Goal: Task Accomplishment & Management: Manage account settings

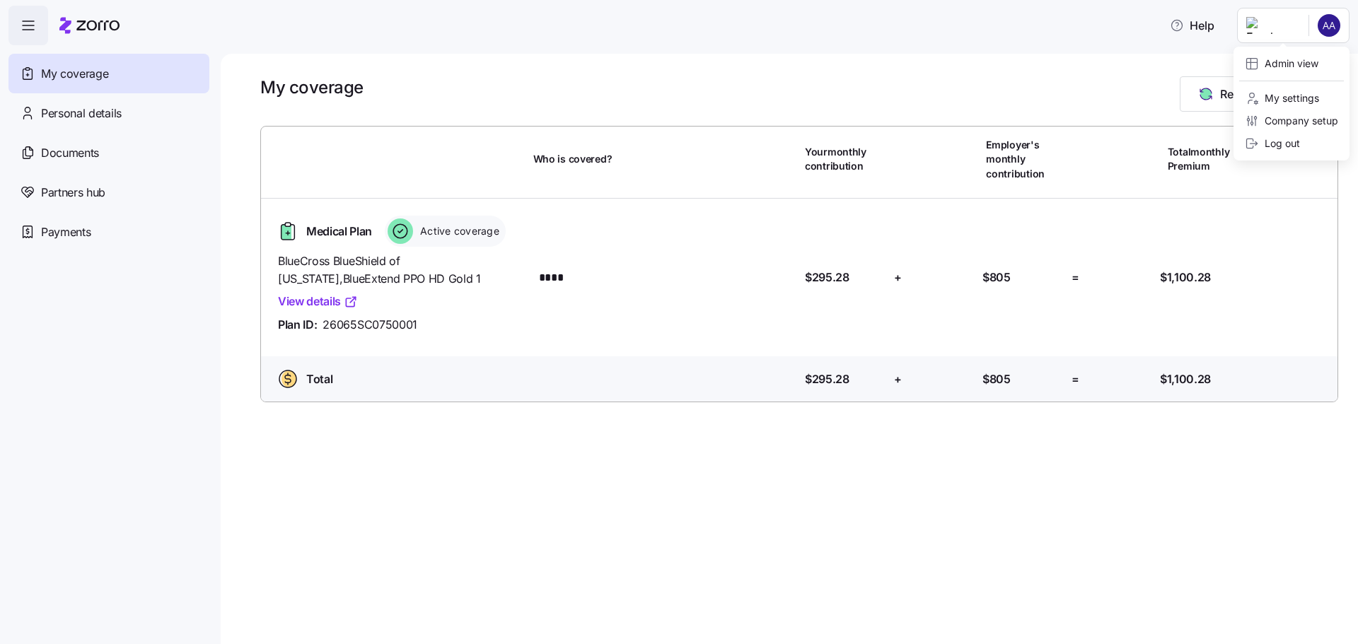
click at [1324, 20] on html "Help My coverage Personal details Documents Partners hub Payments My coverage R…" at bounding box center [679, 318] width 1358 height 636
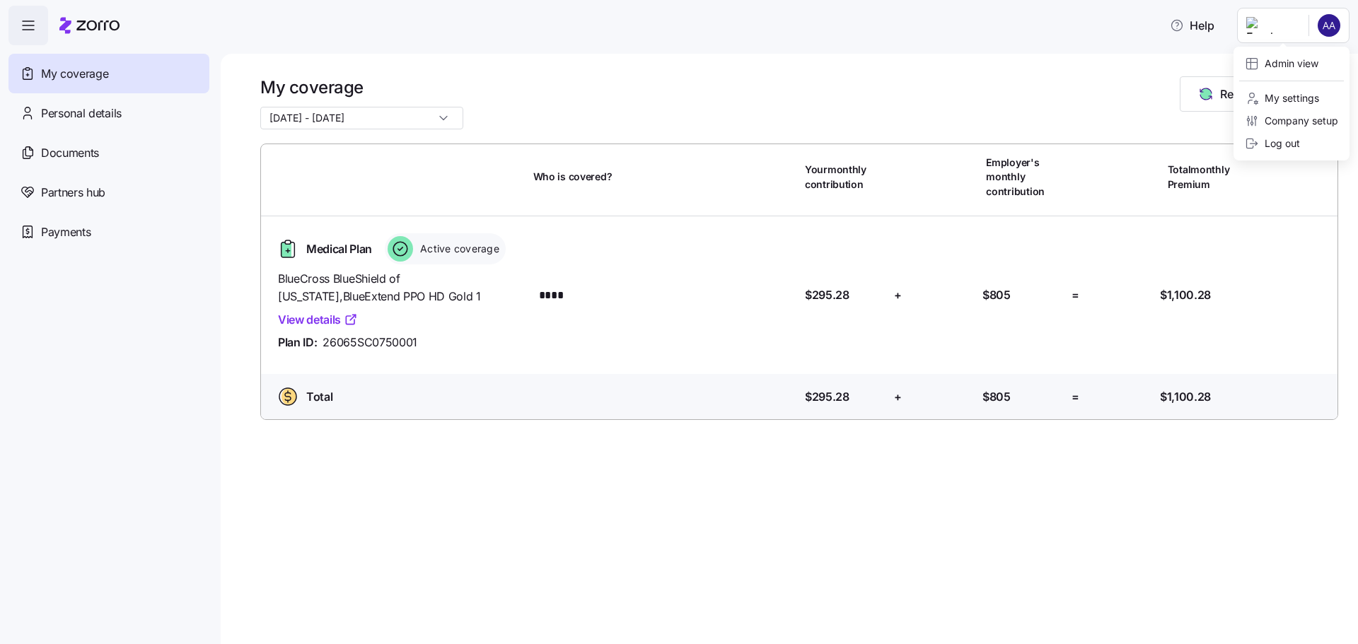
click at [1289, 48] on div "Admin view My settings Company setup Log out" at bounding box center [1291, 104] width 116 height 114
click at [1285, 62] on div "Admin view" at bounding box center [1281, 64] width 74 height 16
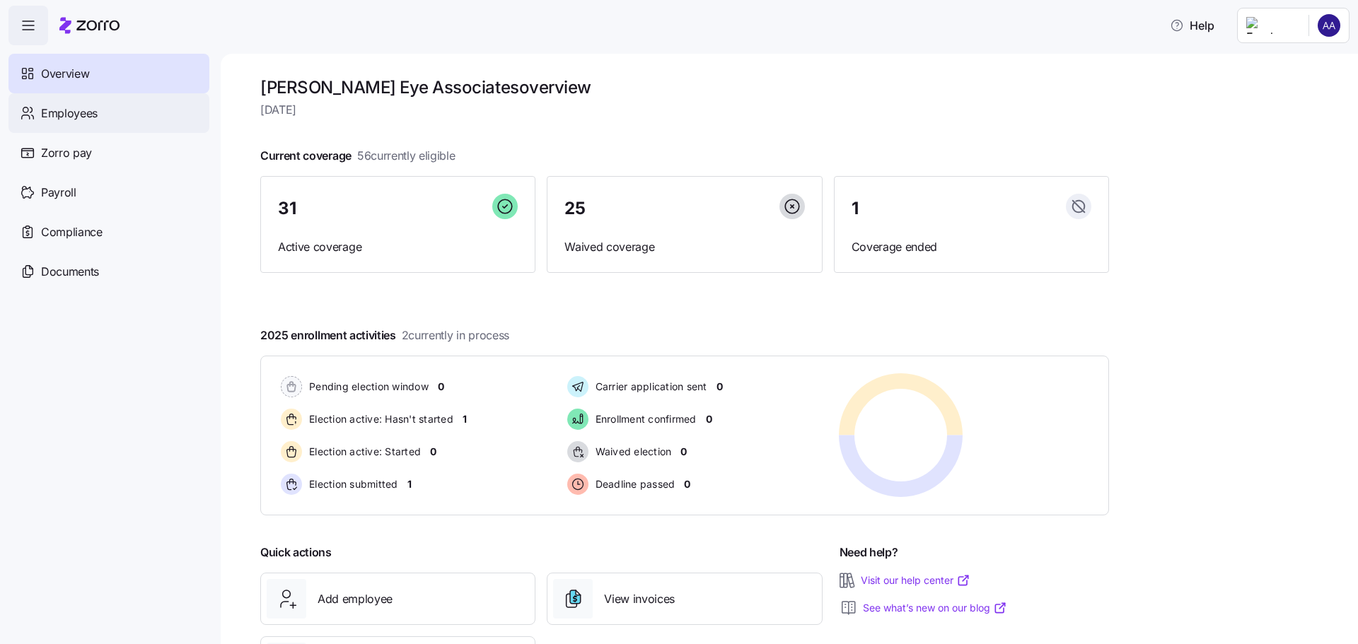
click at [68, 109] on span "Employees" at bounding box center [69, 114] width 57 height 18
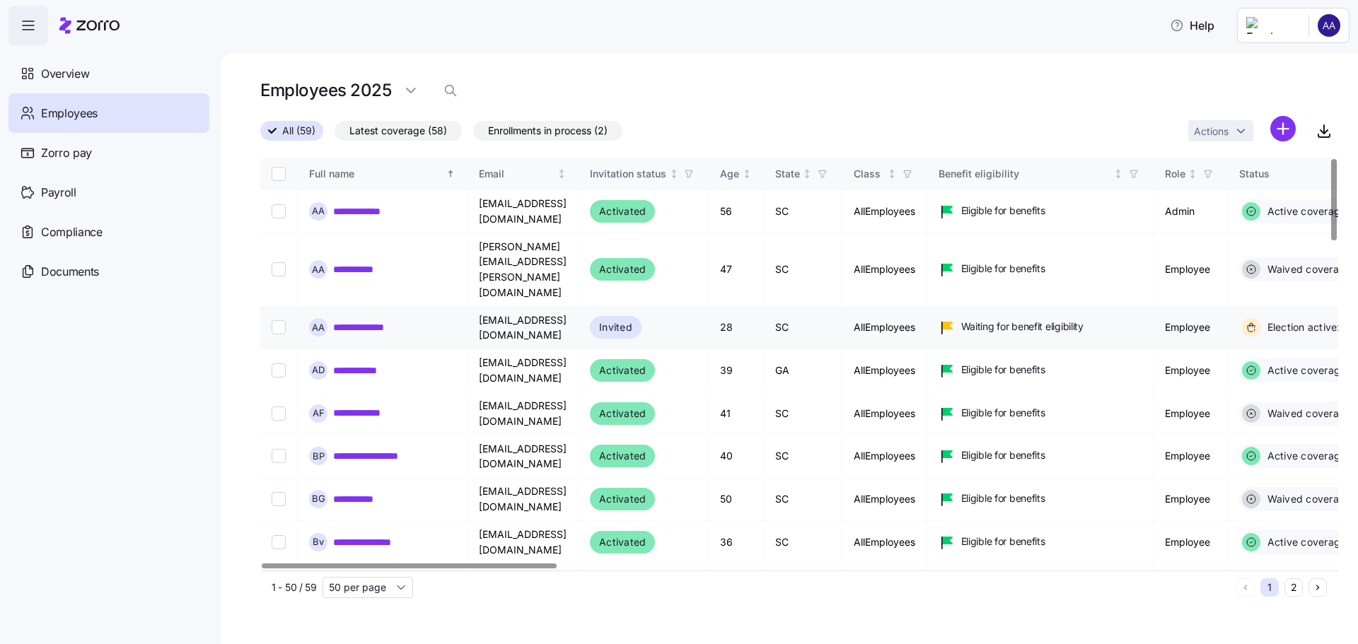
click at [282, 320] on input "Select record 3" at bounding box center [279, 327] width 14 height 14
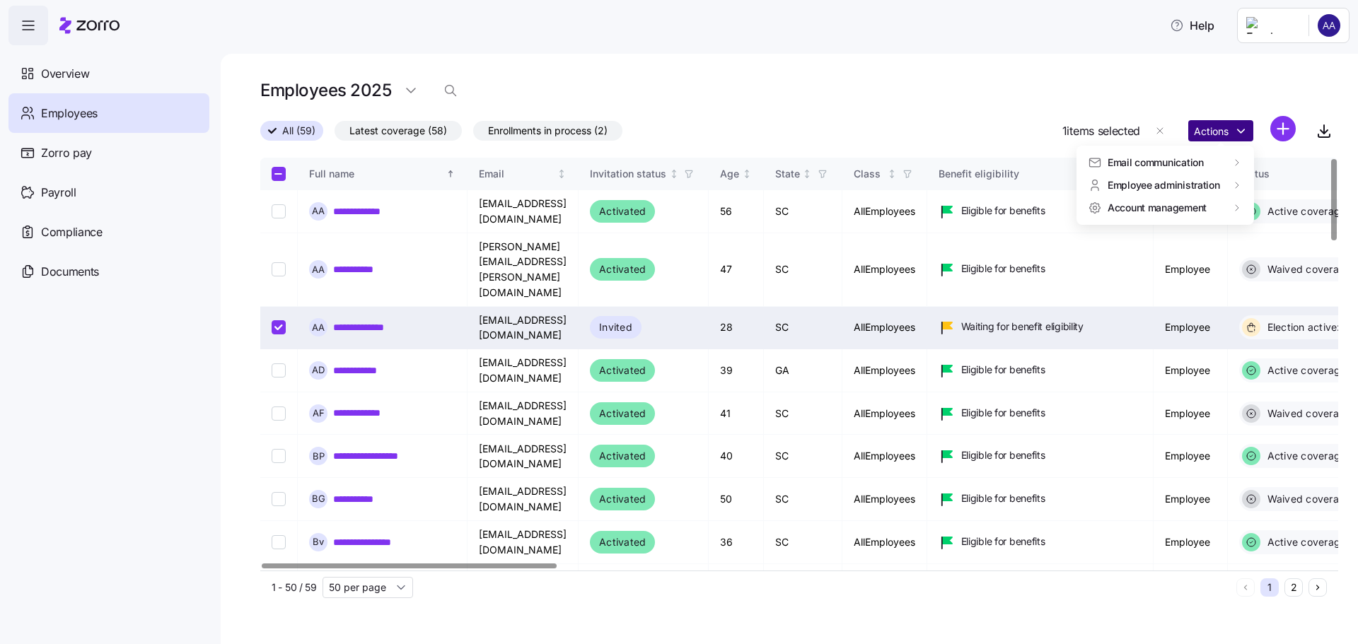
click at [1243, 132] on html "**********" at bounding box center [679, 318] width 1358 height 636
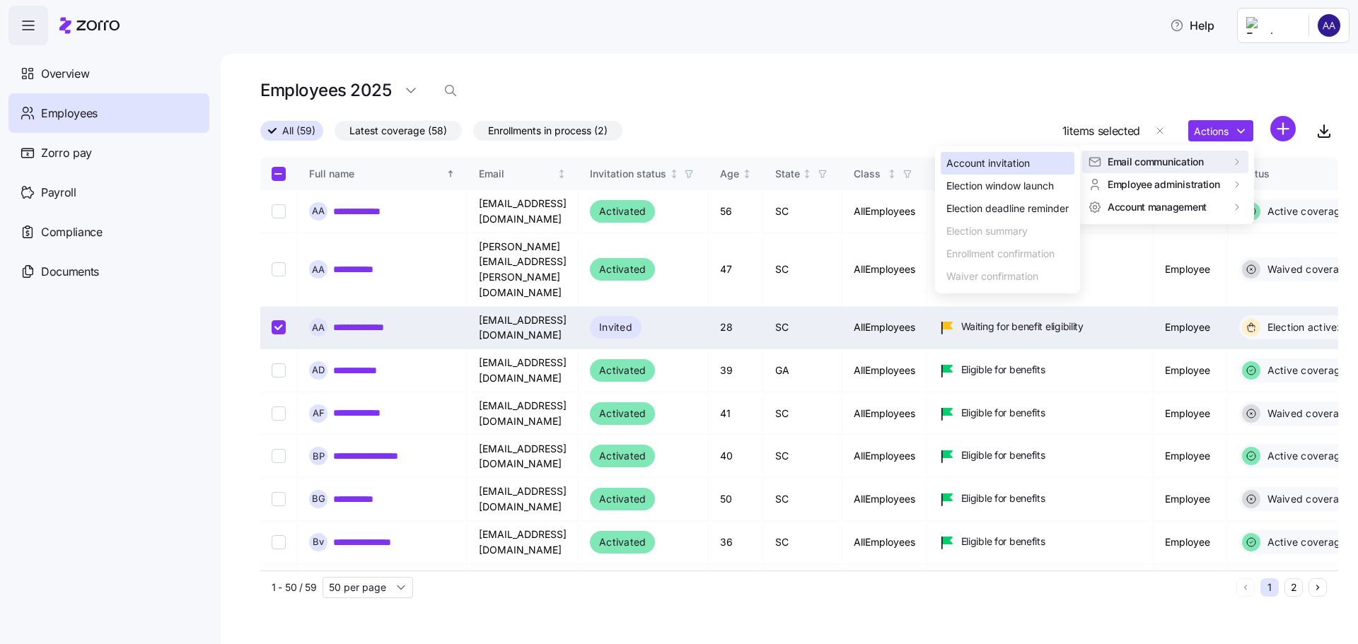
click at [1004, 164] on div "Account invitation" at bounding box center [987, 164] width 83 height 16
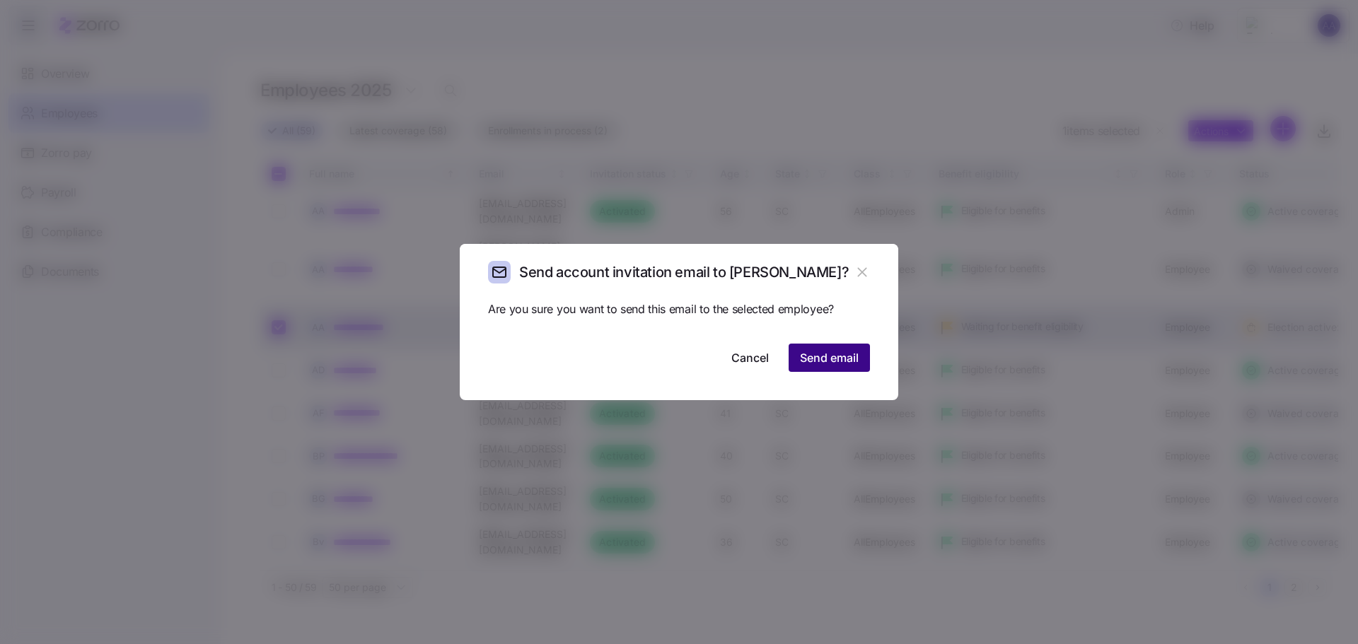
click at [830, 357] on span "Send email" at bounding box center [829, 357] width 59 height 17
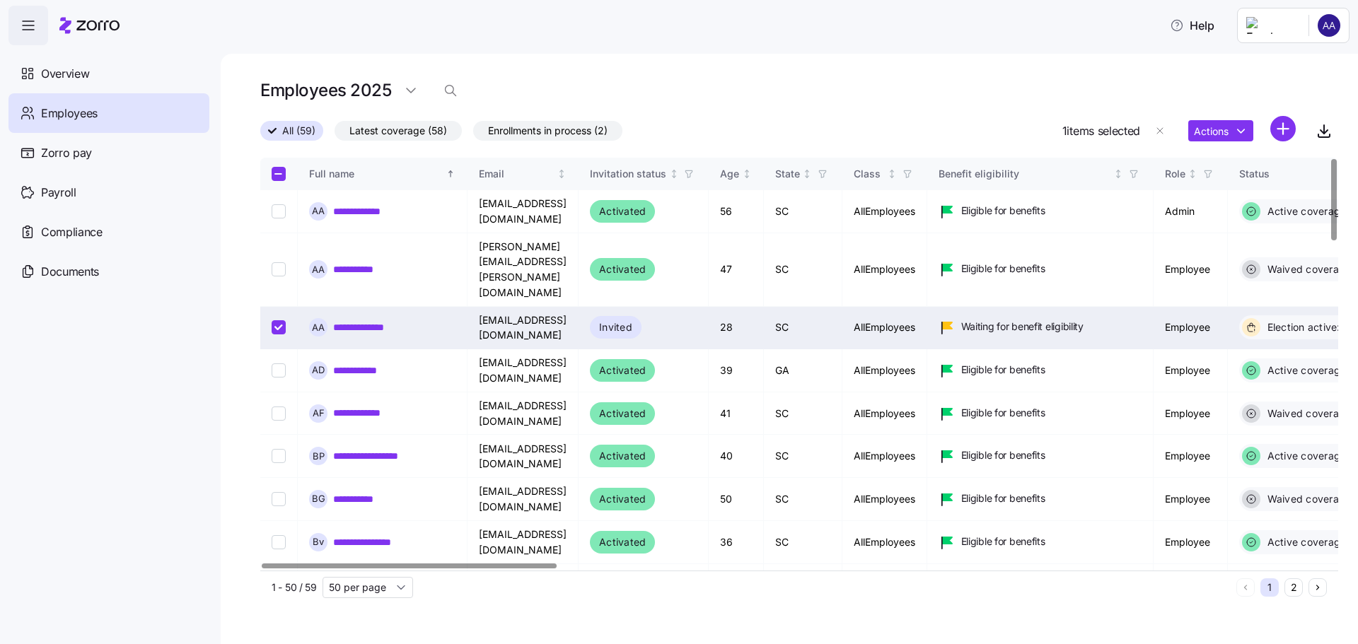
click at [279, 320] on input "Select record 3" at bounding box center [279, 327] width 14 height 14
checkbox input "false"
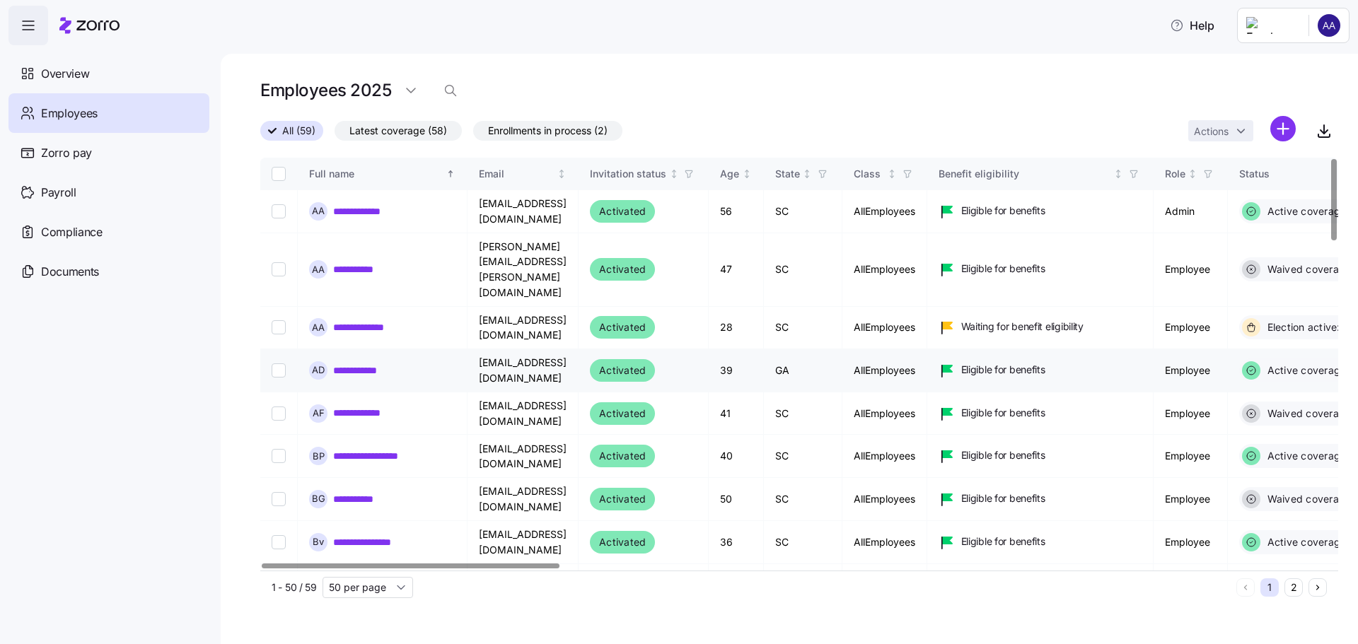
drag, startPoint x: 276, startPoint y: 286, endPoint x: 300, endPoint y: 316, distance: 38.2
click at [276, 320] on input "Select record 3" at bounding box center [279, 327] width 14 height 14
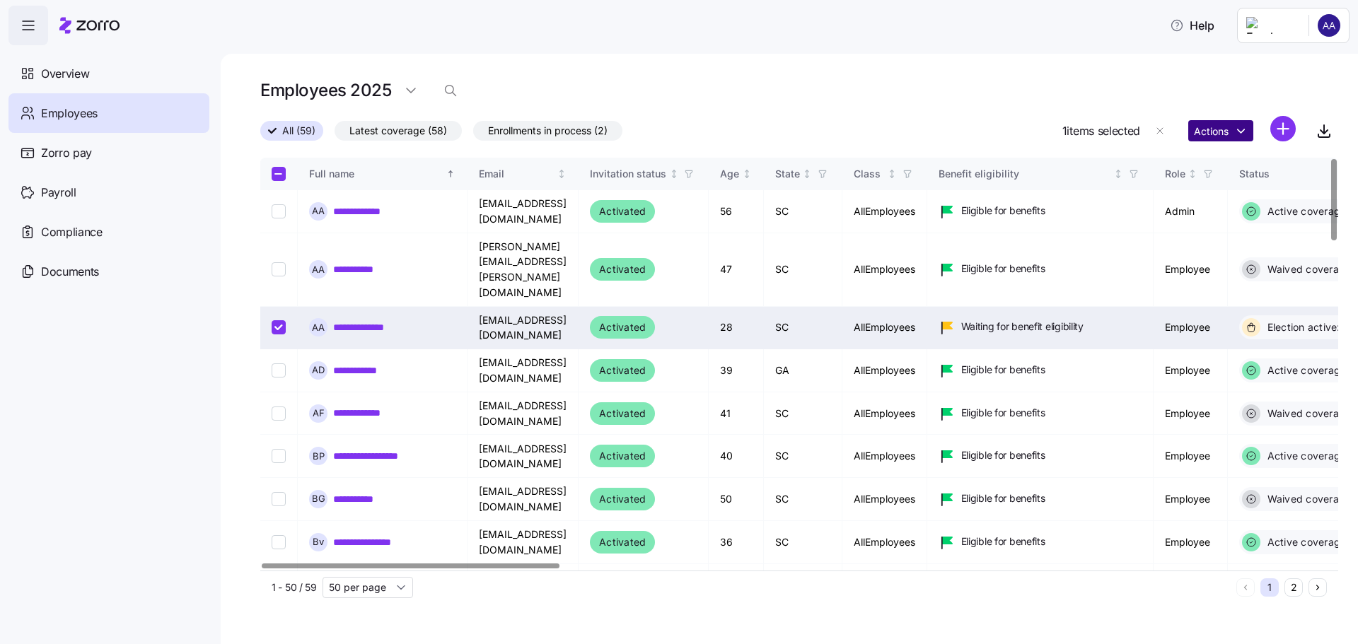
click at [1243, 129] on html "**********" at bounding box center [679, 318] width 1358 height 636
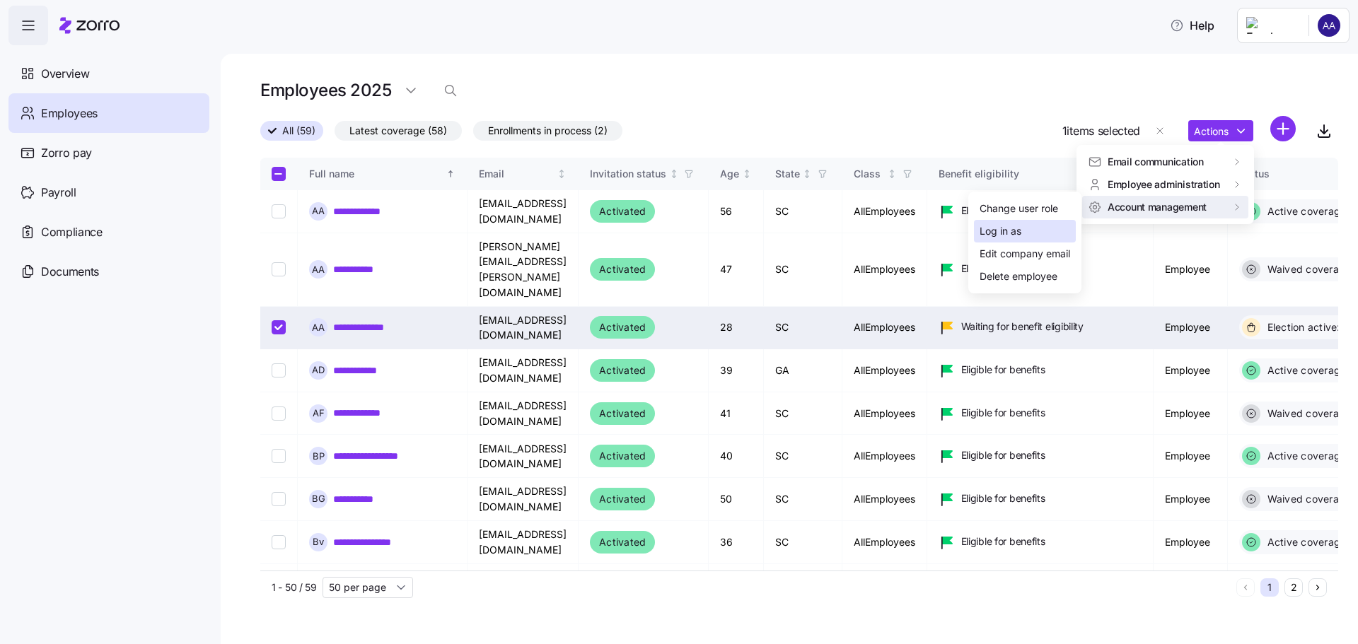
click at [1003, 229] on div "Log in as" at bounding box center [1000, 231] width 42 height 16
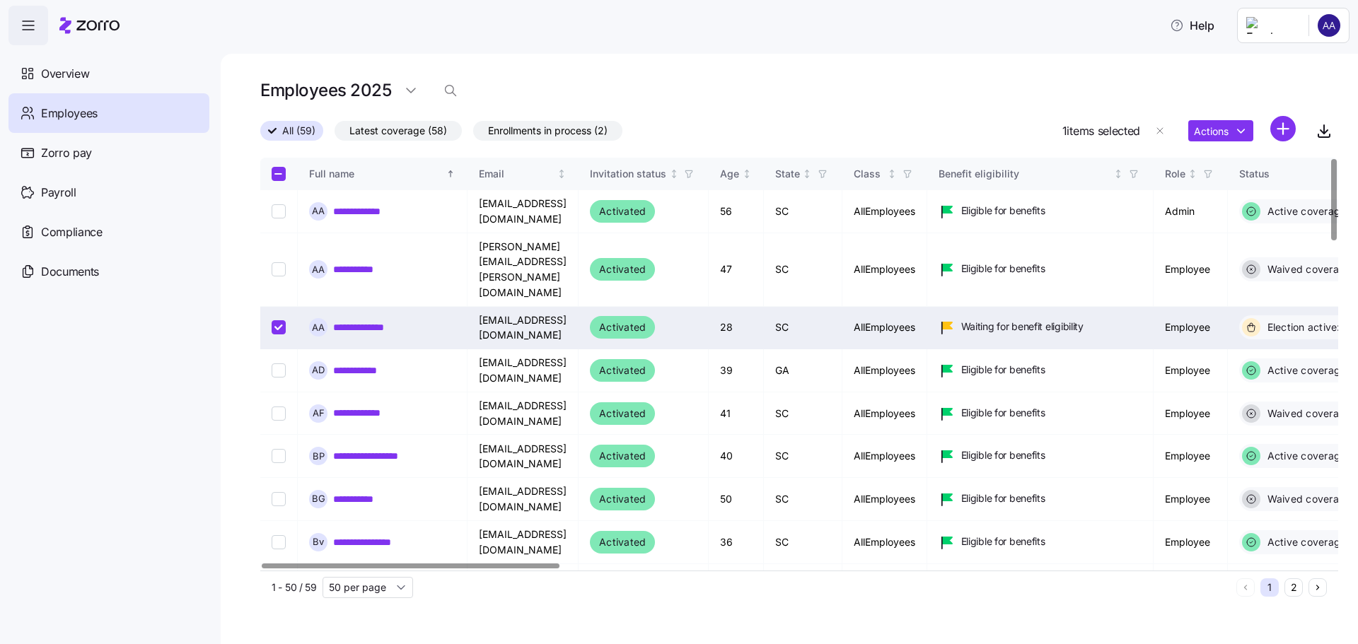
click at [608, 35] on div "Help" at bounding box center [678, 26] width 1341 height 40
click at [404, 35] on div "Help" at bounding box center [678, 26] width 1341 height 40
click at [561, 45] on main "**********" at bounding box center [679, 318] width 1358 height 636
click at [529, 87] on div "Employees 2025" at bounding box center [799, 96] width 1078 height 40
click at [279, 320] on input "Select record 3" at bounding box center [279, 327] width 14 height 14
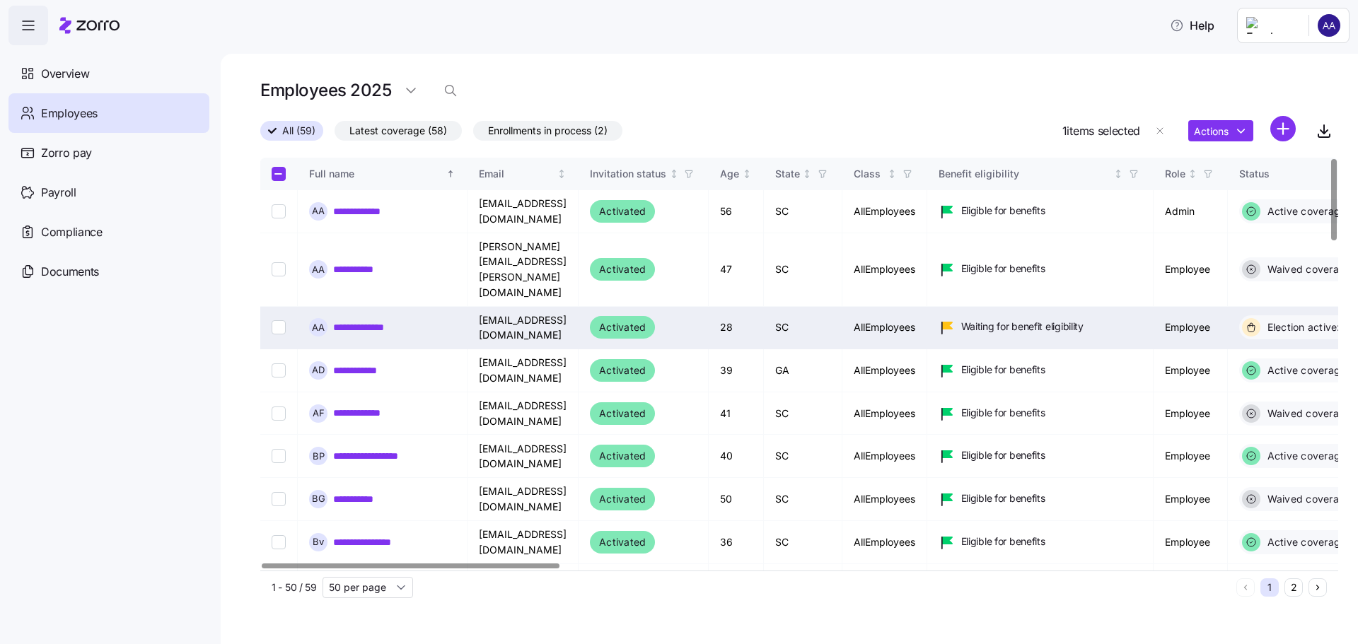
checkbox input "false"
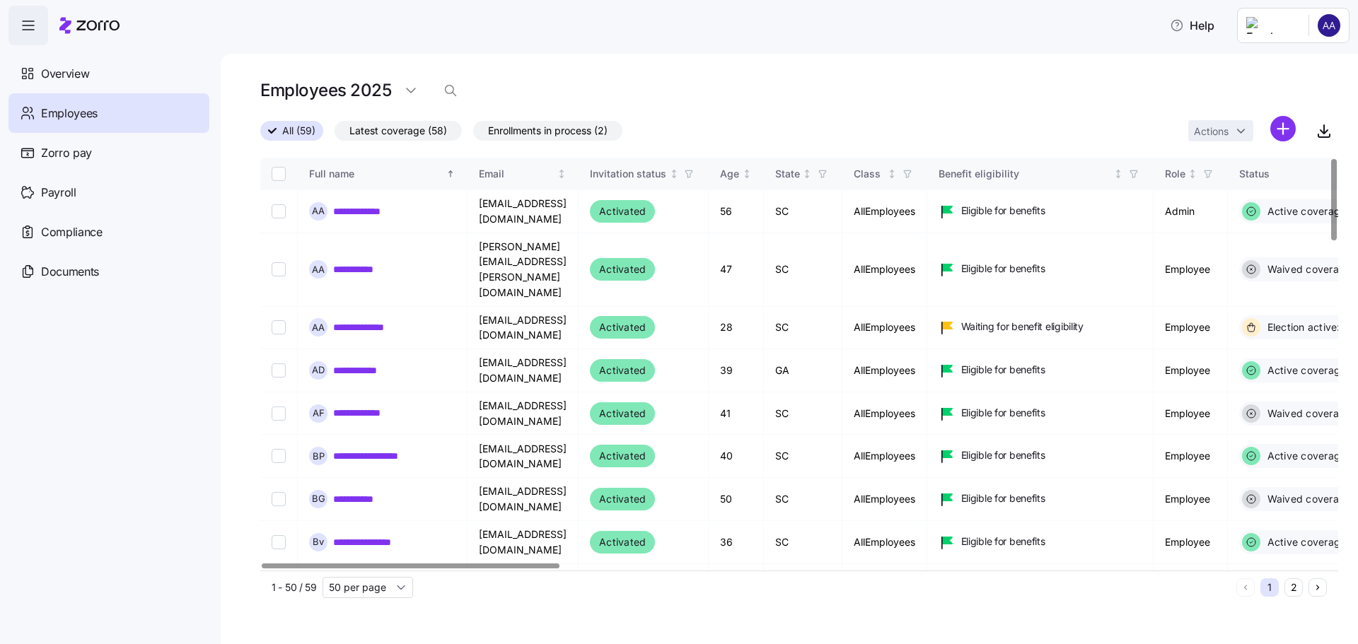
click at [347, 38] on div "Help" at bounding box center [678, 26] width 1341 height 40
click at [574, 40] on div "Help" at bounding box center [678, 26] width 1341 height 40
